Goal: Information Seeking & Learning: Find specific fact

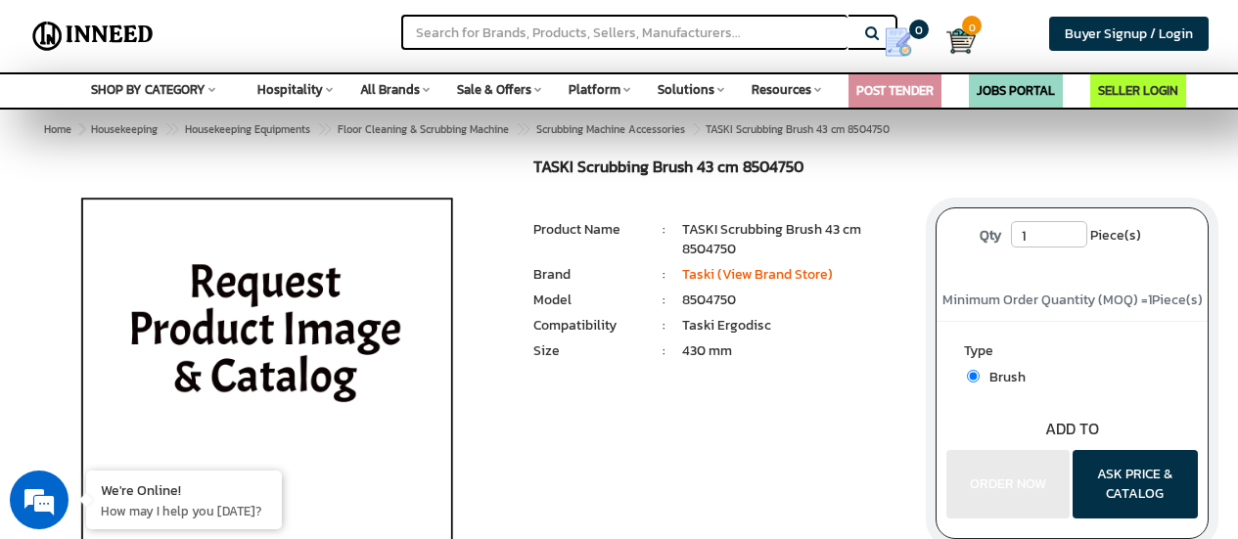
click at [714, 298] on li "8504750" at bounding box center [794, 301] width 224 height 20
click at [698, 253] on li "TASKI Scrubbing Brush 43 cm 8504750" at bounding box center [794, 239] width 224 height 39
copy li "8504750"
click at [761, 235] on li "TASKI Scrubbing Brush 43 cm 8504750" at bounding box center [794, 239] width 224 height 39
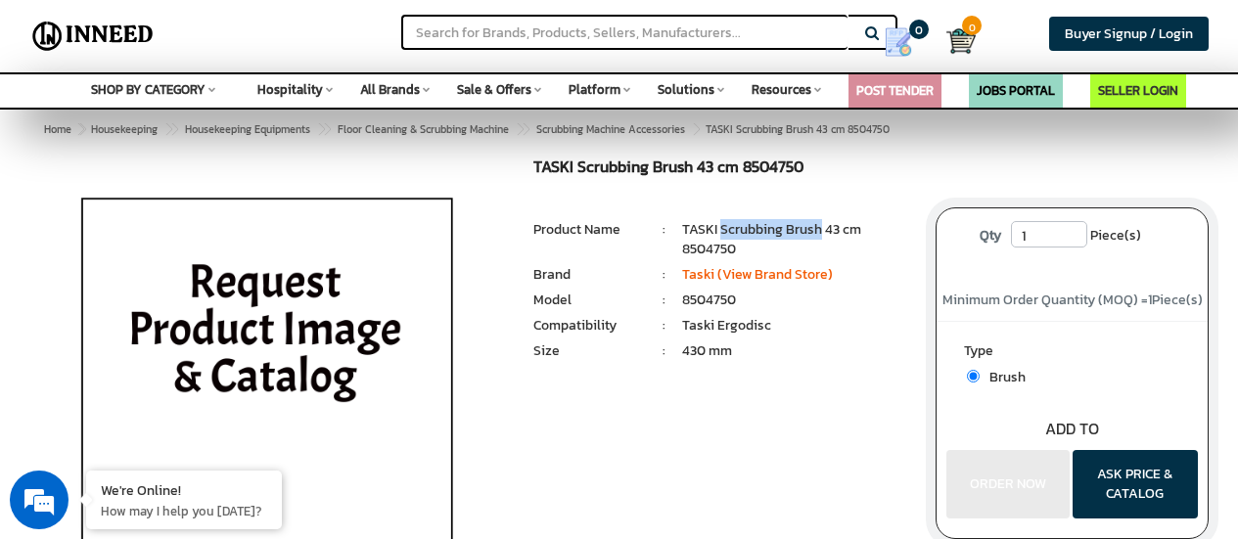
drag, startPoint x: 761, startPoint y: 235, endPoint x: 813, endPoint y: 230, distance: 52.1
click at [813, 230] on li "TASKI Scrubbing Brush 43 cm 8504750" at bounding box center [794, 239] width 224 height 39
copy li "Scrubbing Brush"
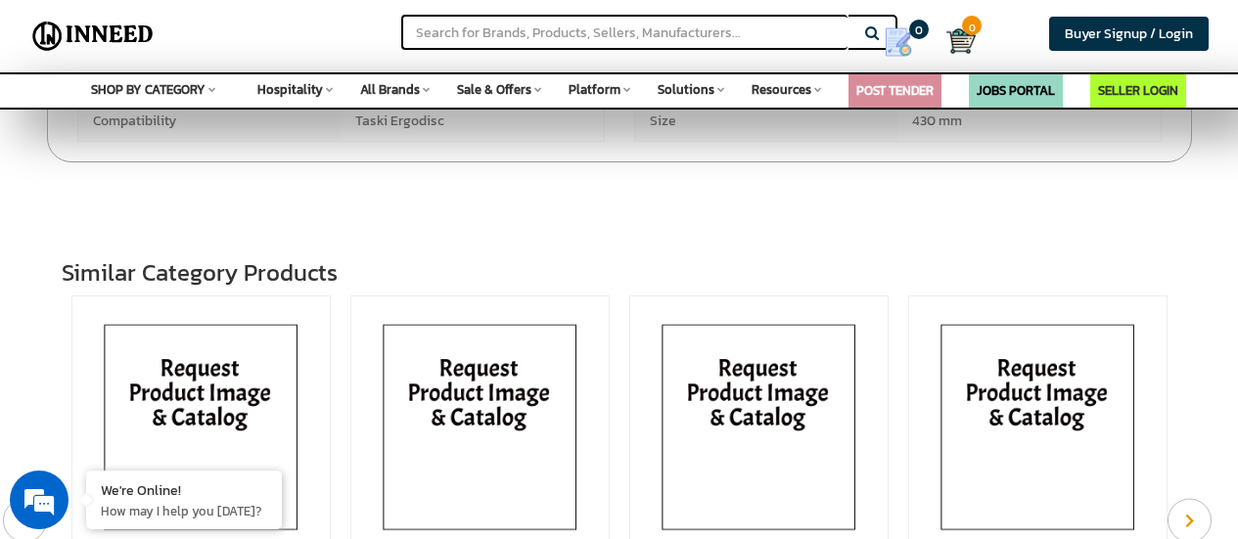
scroll to position [587, 0]
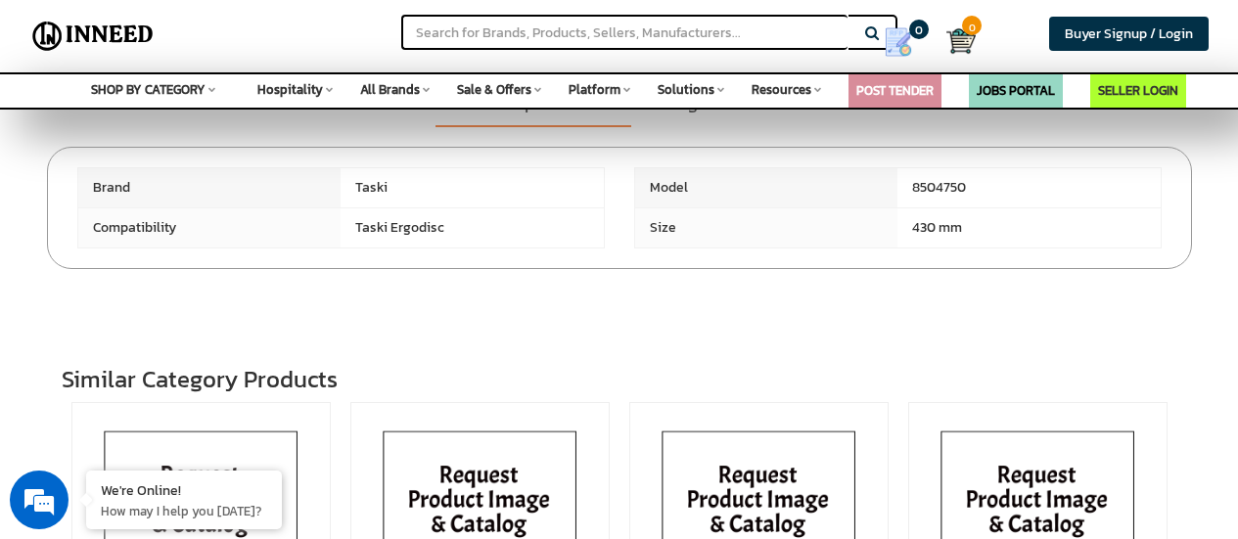
click at [103, 229] on span "Compatibility" at bounding box center [209, 228] width 263 height 39
drag, startPoint x: 103, startPoint y: 229, endPoint x: 1022, endPoint y: 217, distance: 919.4
click at [1022, 217] on div "Brand Taski" at bounding box center [620, 207] width 1114 height 81
copy div "Compatibility Taski Ergodisc Size 430 mm Company Name : Business Type : Total E…"
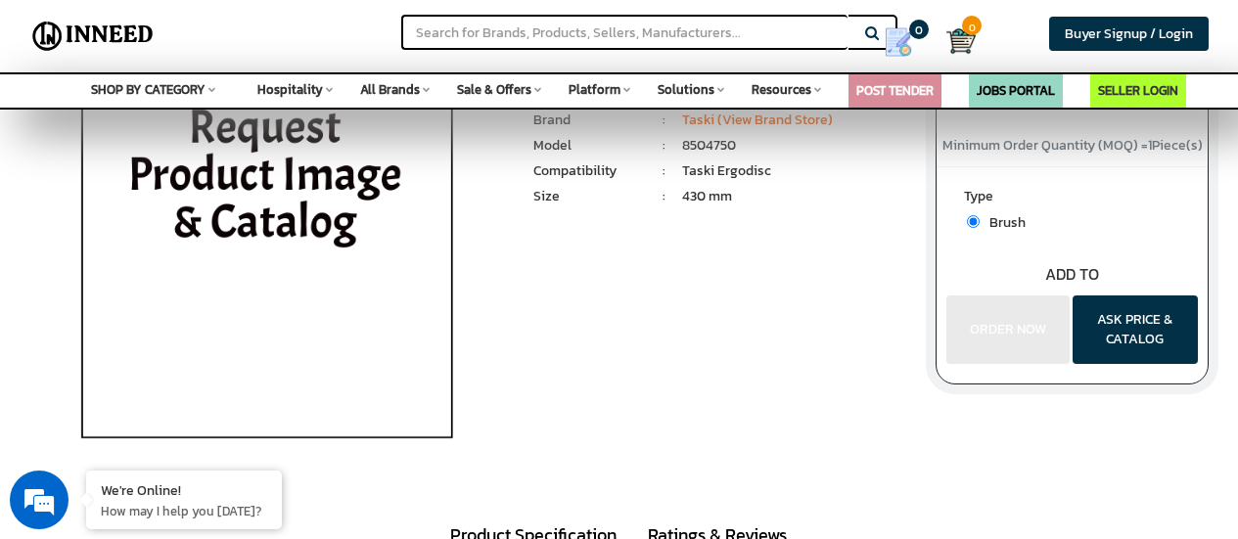
scroll to position [0, 0]
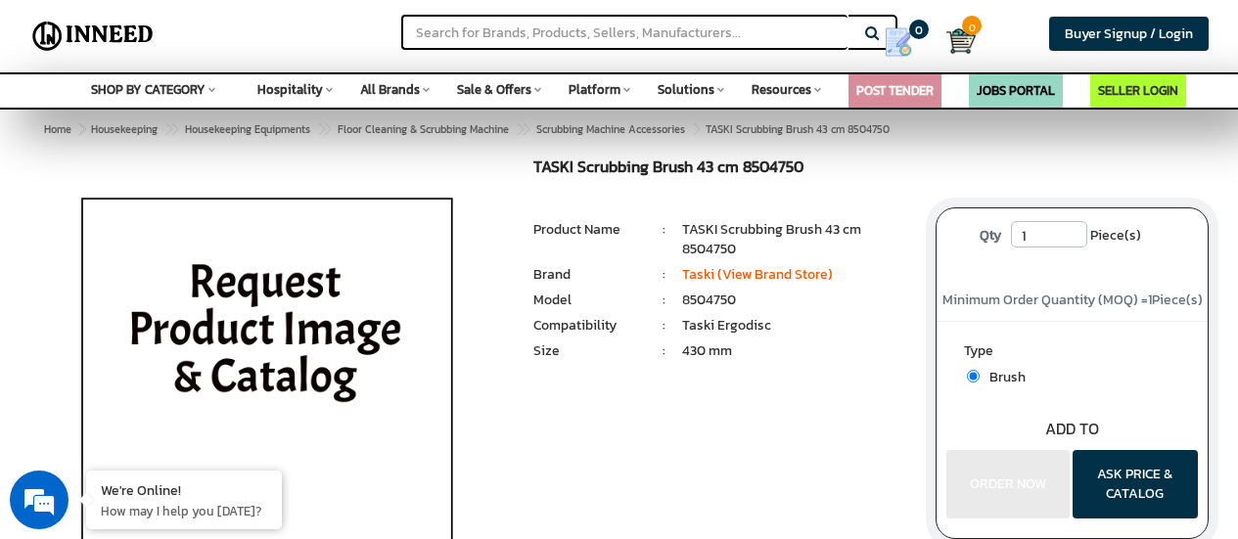
click at [719, 295] on li "8504750" at bounding box center [794, 301] width 224 height 20
copy li "8504750"
